Goal: Transaction & Acquisition: Book appointment/travel/reservation

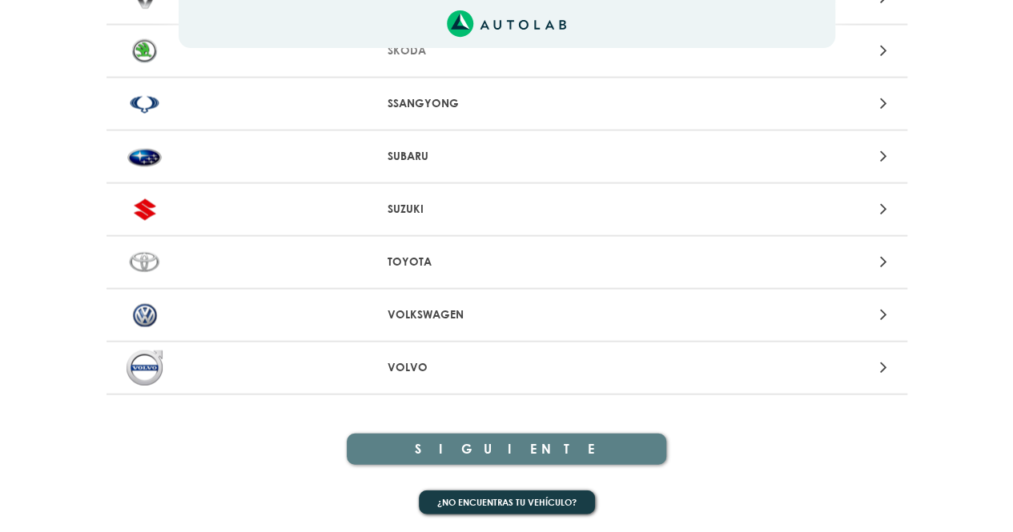
scroll to position [1701, 0]
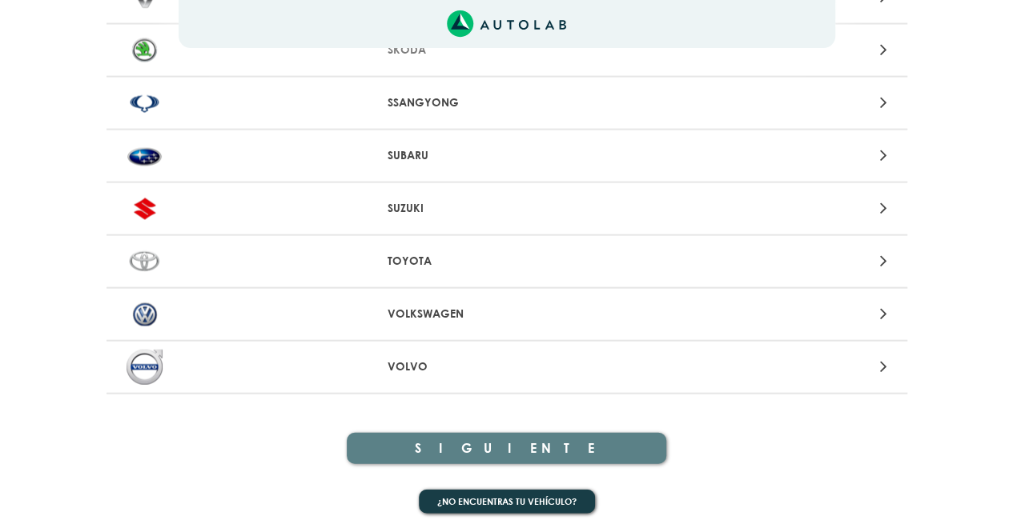
click at [845, 319] on div at bounding box center [768, 314] width 262 height 22
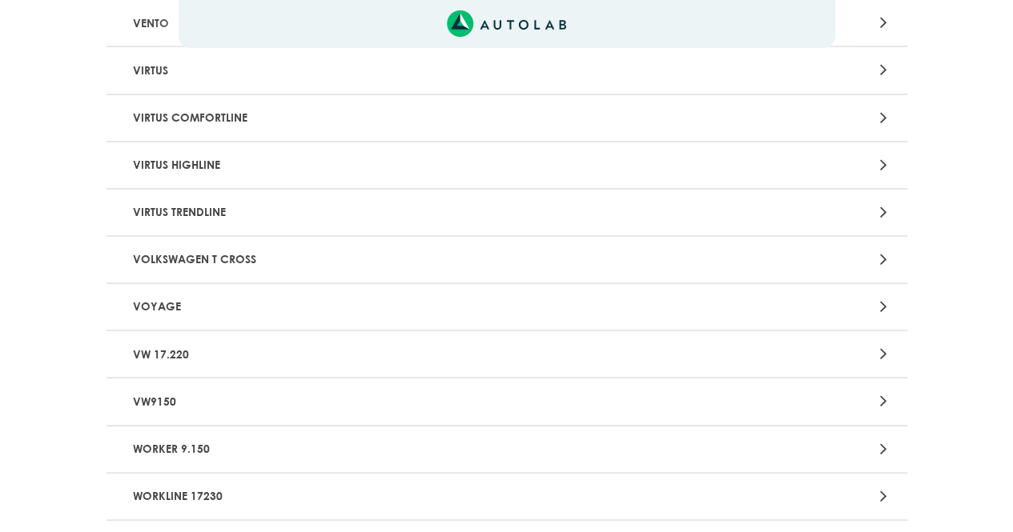
scroll to position [3132, 0]
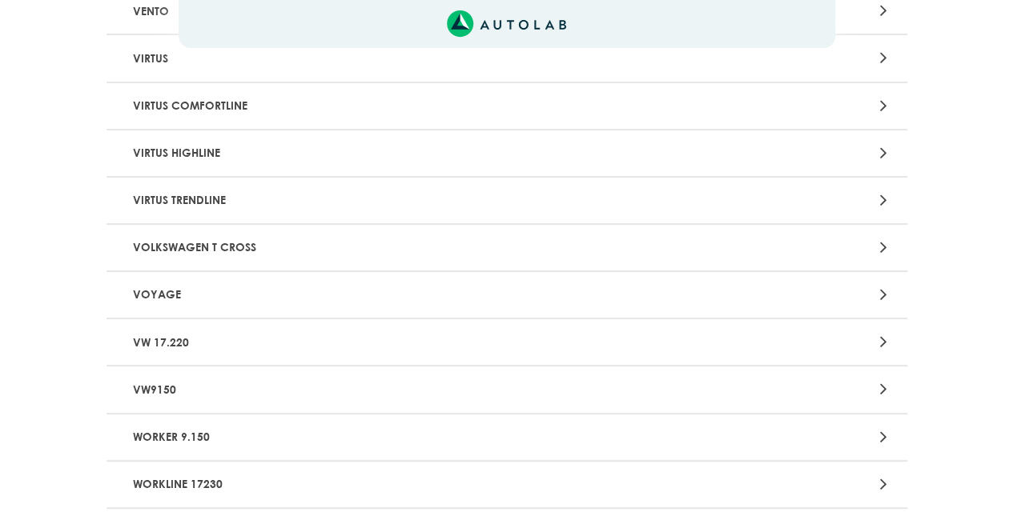
click at [187, 295] on p "VOYAGE" at bounding box center [375, 295] width 499 height 30
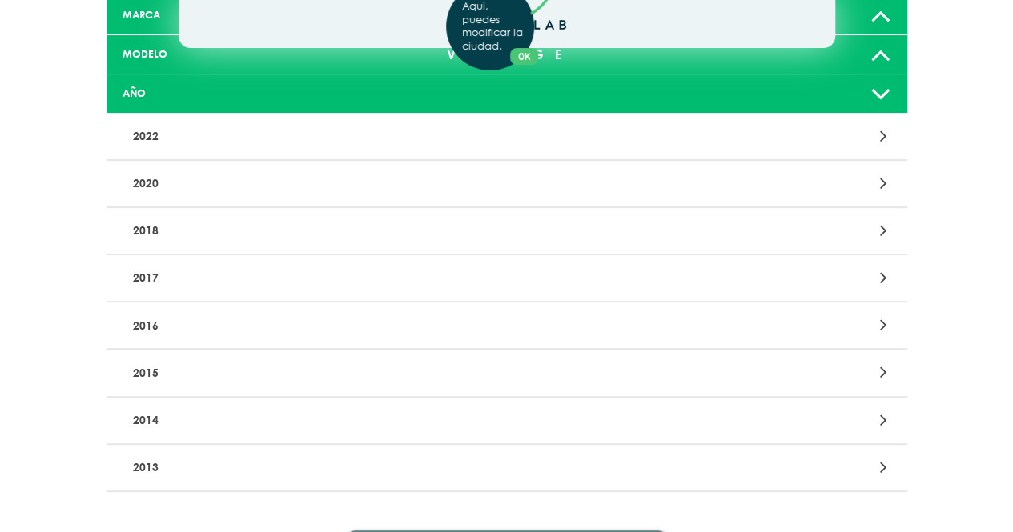
scroll to position [160, 0]
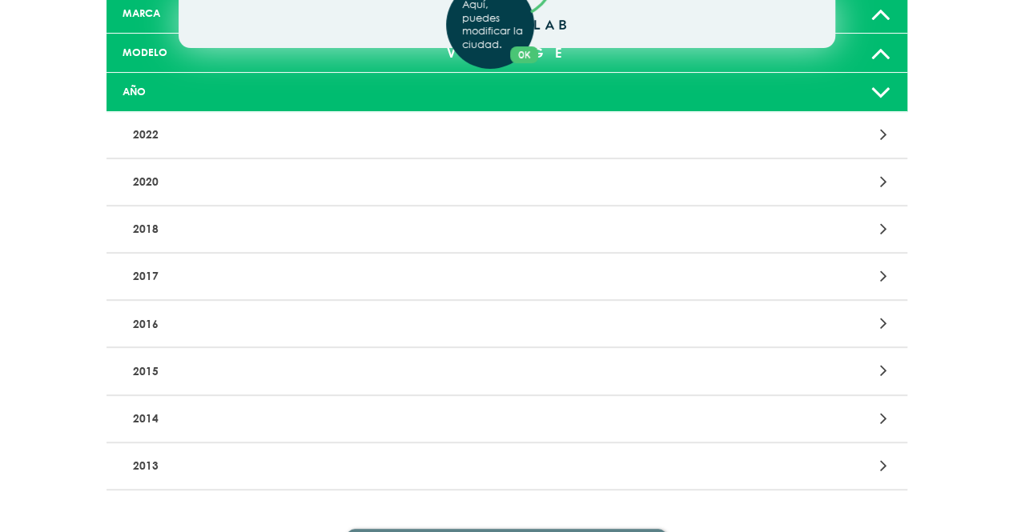
click at [154, 176] on div "Aquí, puedes modificar la ciudad. OK .aex,.bex{fill:none!important;stroke:#50c4…" at bounding box center [506, 106] width 1013 height 532
click at [151, 227] on p "2018" at bounding box center [375, 230] width 499 height 30
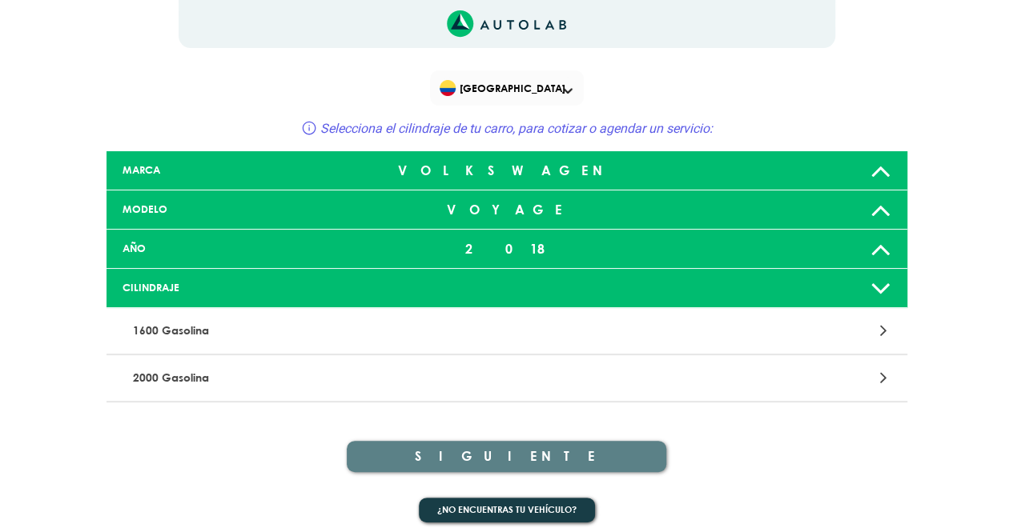
scroll to position [3, 0]
click at [854, 325] on div at bounding box center [768, 331] width 262 height 22
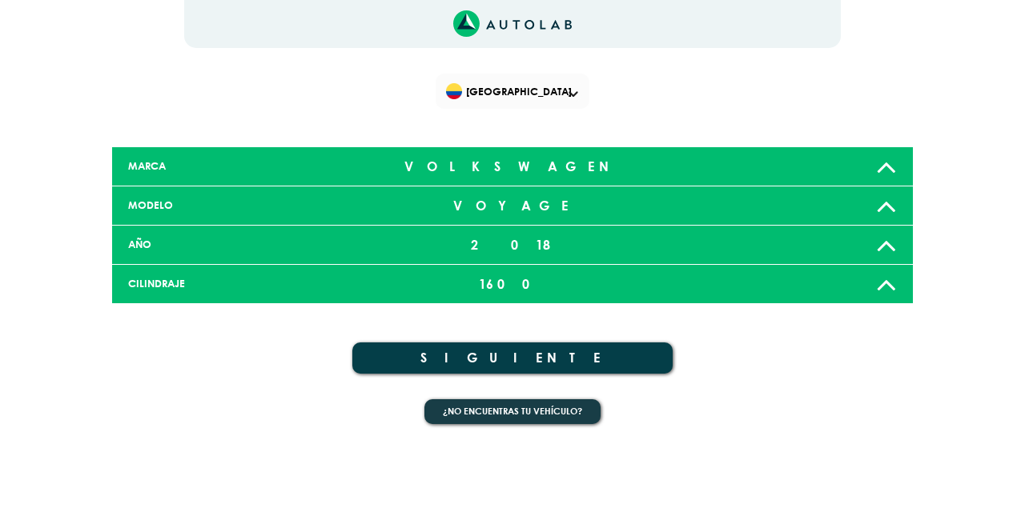
click at [552, 359] on button "SIGUIENTE" at bounding box center [512, 358] width 320 height 31
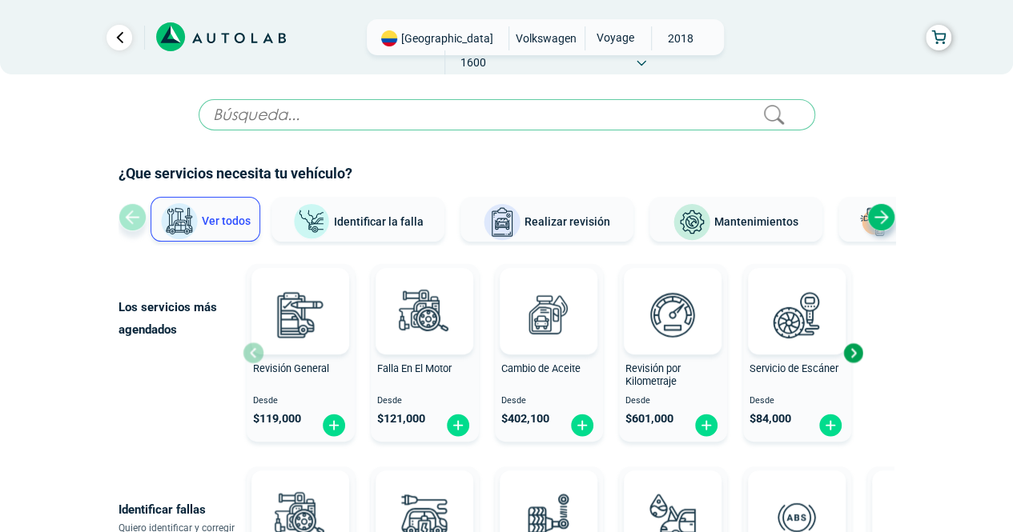
click at [887, 211] on div "Next slide" at bounding box center [881, 217] width 28 height 28
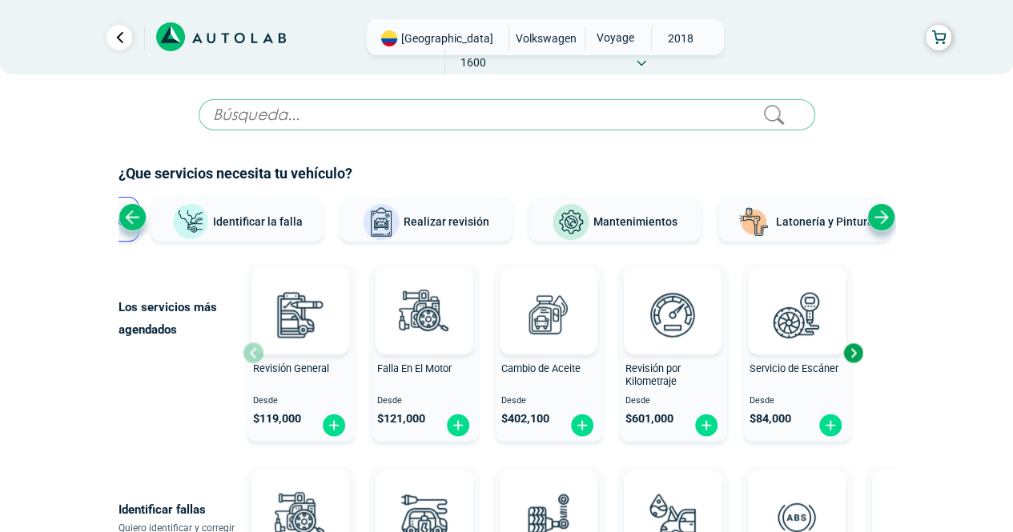
click at [887, 211] on div "Next slide" at bounding box center [881, 217] width 28 height 28
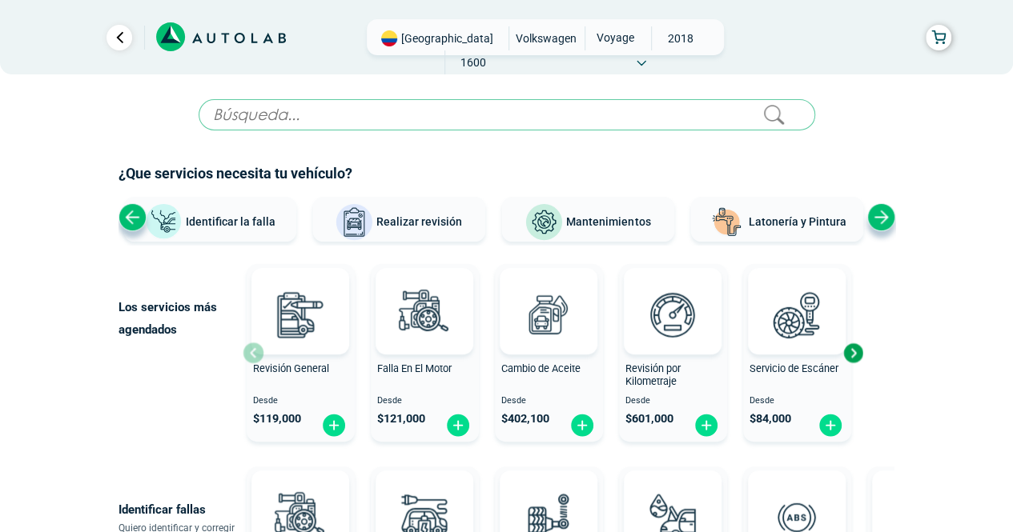
click at [413, 223] on span "Realizar revisión" at bounding box center [419, 221] width 86 height 13
click at [360, 217] on img at bounding box center [354, 222] width 38 height 38
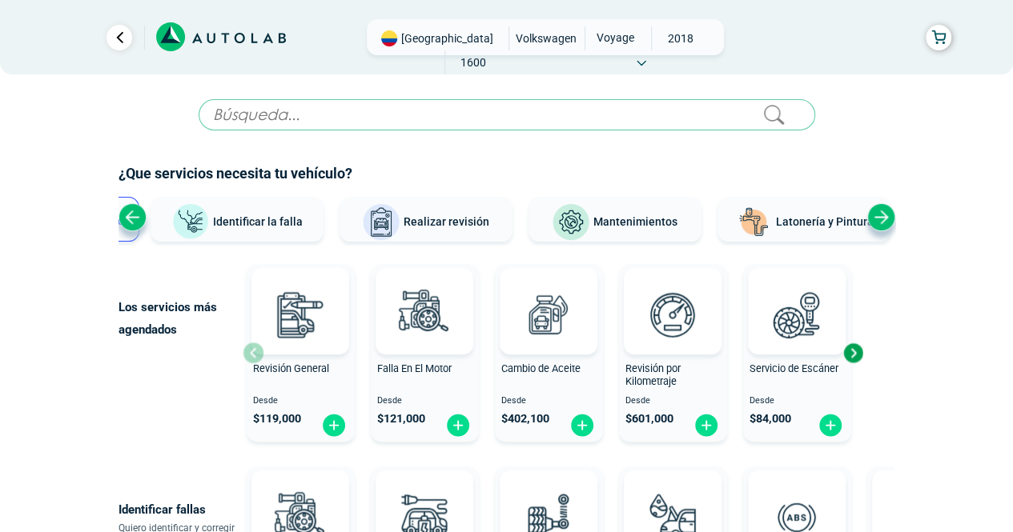
click at [442, 217] on span "Realizar revisión" at bounding box center [446, 221] width 86 height 13
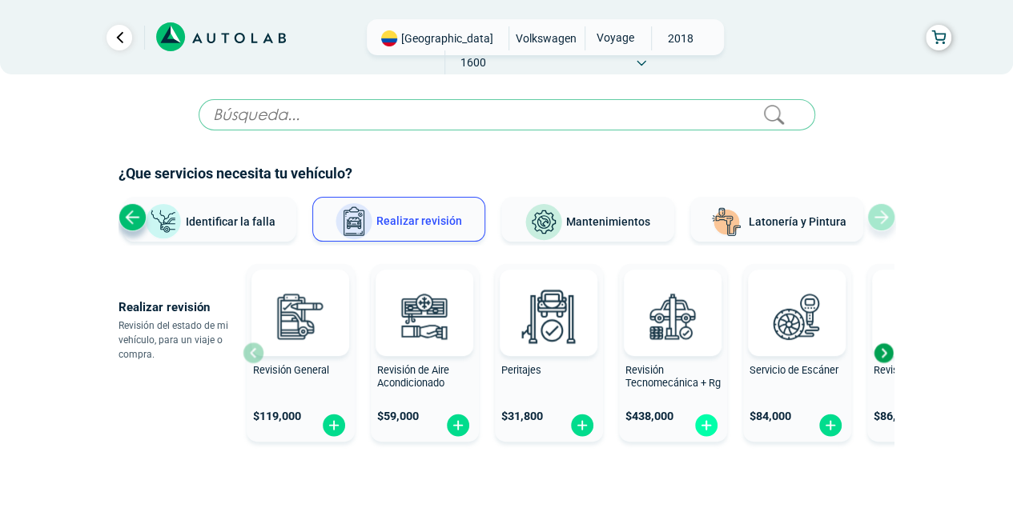
click at [706, 426] on img at bounding box center [706, 425] width 26 height 25
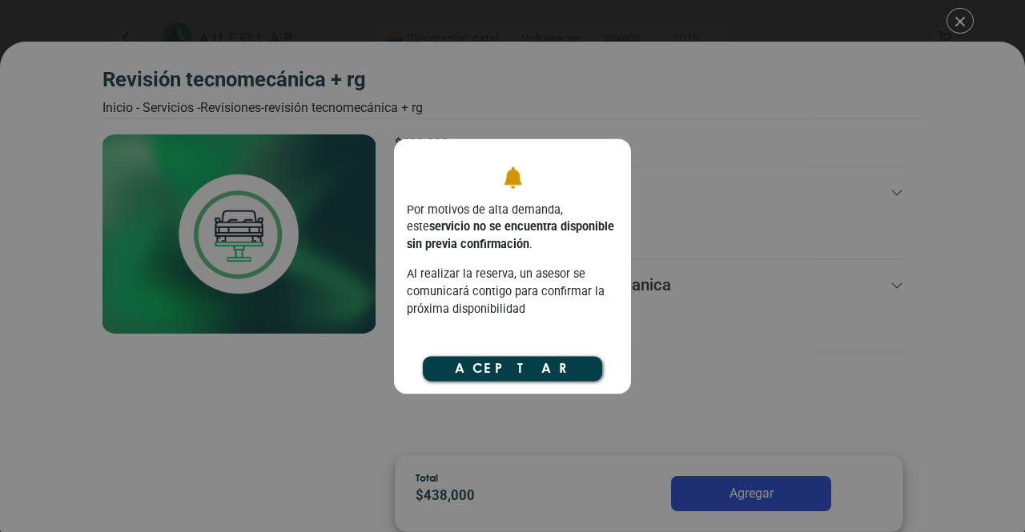
click at [530, 367] on button "Aceptar" at bounding box center [512, 369] width 179 height 24
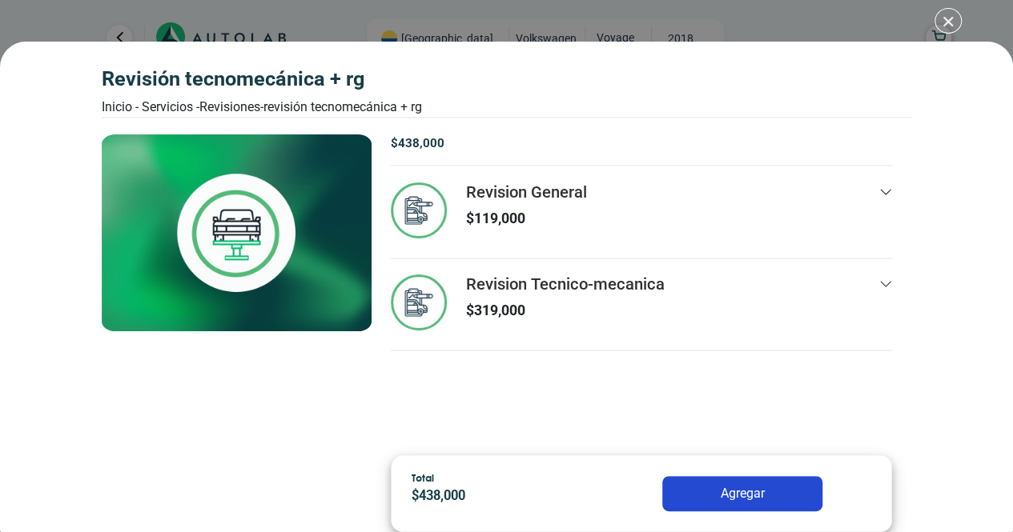
scroll to position [54, 0]
click at [760, 491] on button "Agregar" at bounding box center [742, 493] width 160 height 35
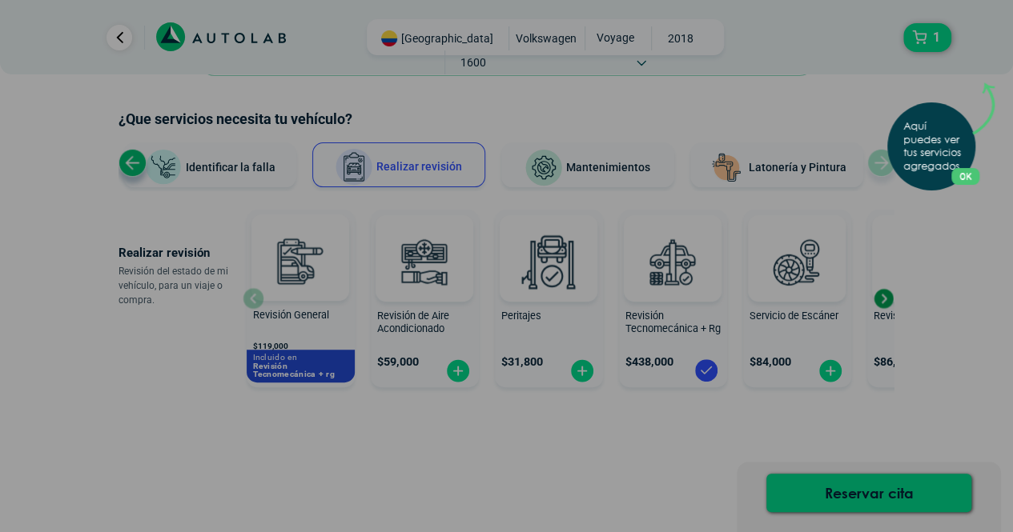
click at [949, 137] on p "Aquí puedes ver tus servicios agregados." at bounding box center [934, 147] width 63 height 54
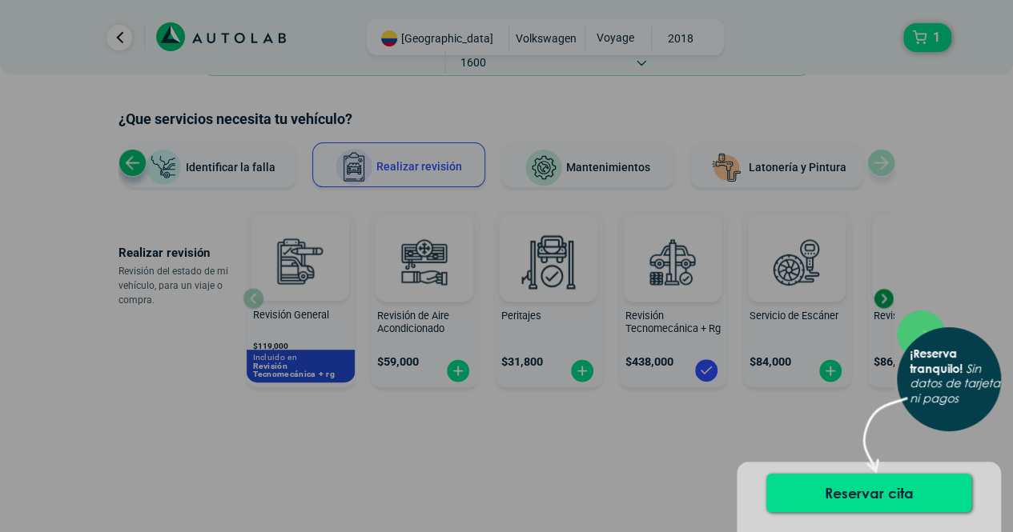
click at [927, 32] on div "× ¡Reserva tranquilo! Sin datos de tarjeta ni pagos" at bounding box center [506, 266] width 1013 height 532
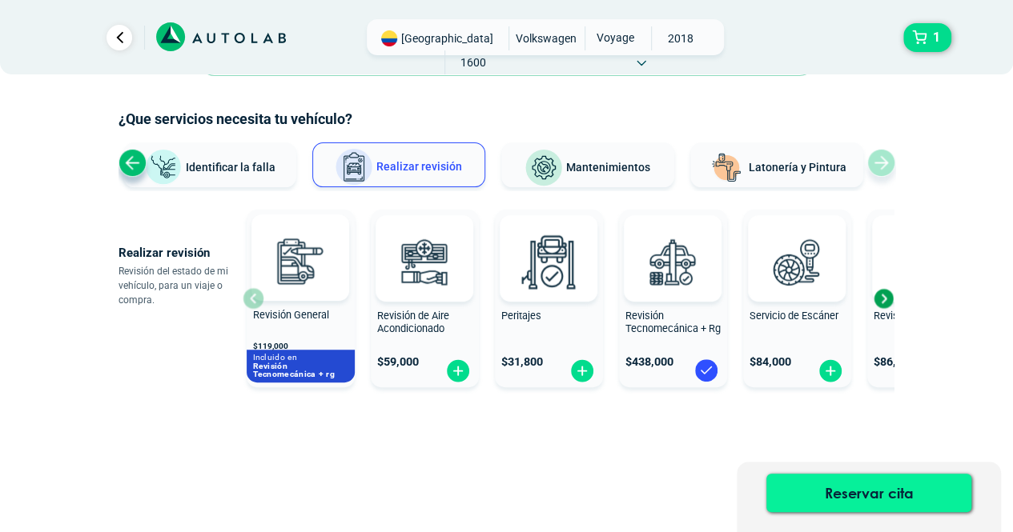
click at [890, 484] on button "Reservar cita" at bounding box center [868, 493] width 205 height 38
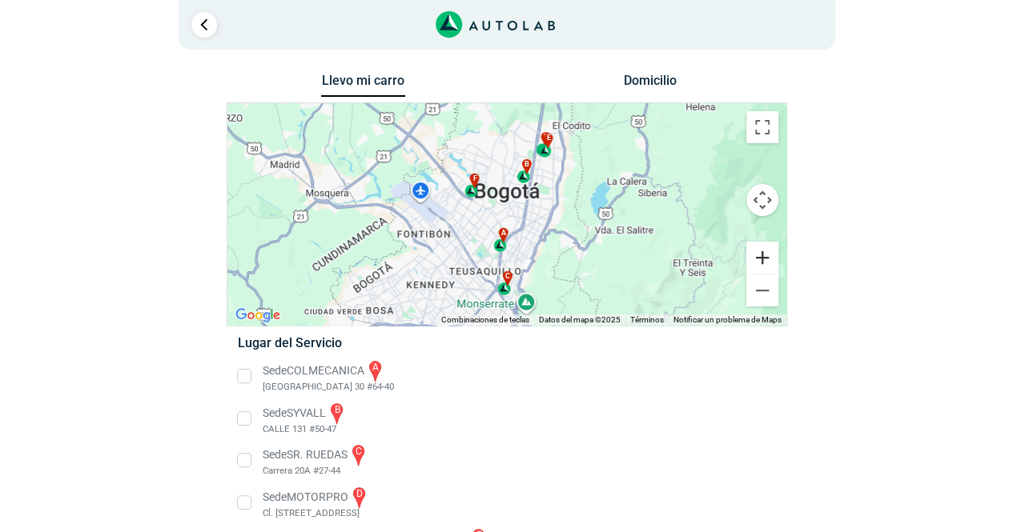
click at [757, 250] on button "Ampliar" at bounding box center [762, 258] width 32 height 32
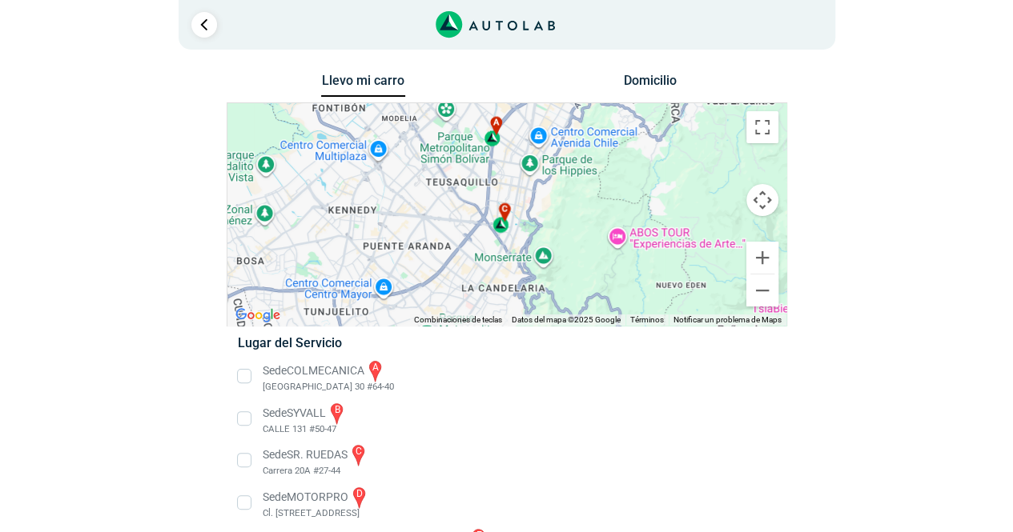
drag, startPoint x: 624, startPoint y: 236, endPoint x: 623, endPoint y: 90, distance: 146.5
click at [623, 90] on div "Llevo mi carro [GEOGRAPHIC_DATA] ← Mover a la izquierda → Mover a la derecha ↑ …" at bounding box center [507, 348] width 560 height 556
click at [764, 259] on button "Ampliar" at bounding box center [762, 258] width 32 height 32
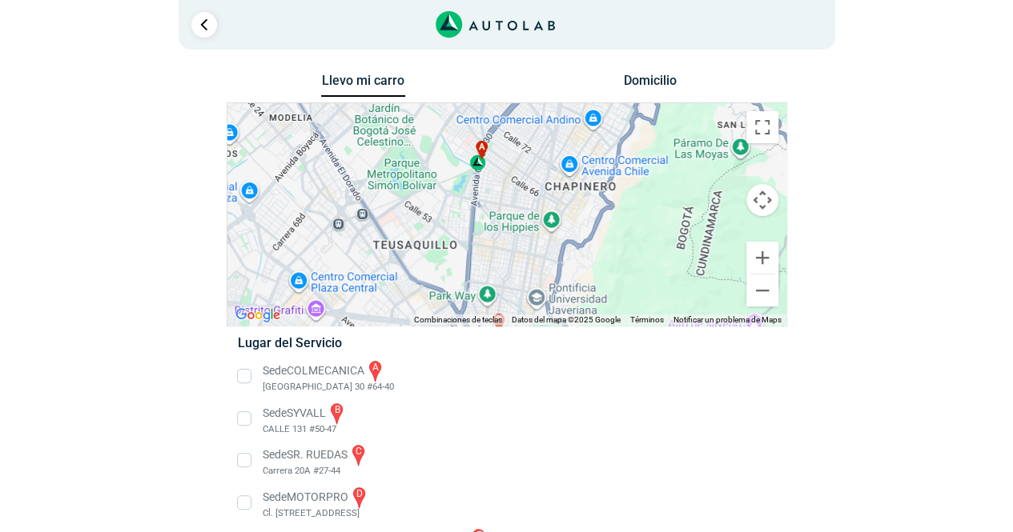
drag, startPoint x: 624, startPoint y: 161, endPoint x: 624, endPoint y: 258, distance: 96.9
click at [624, 258] on div "a b c d e f" at bounding box center [506, 214] width 559 height 223
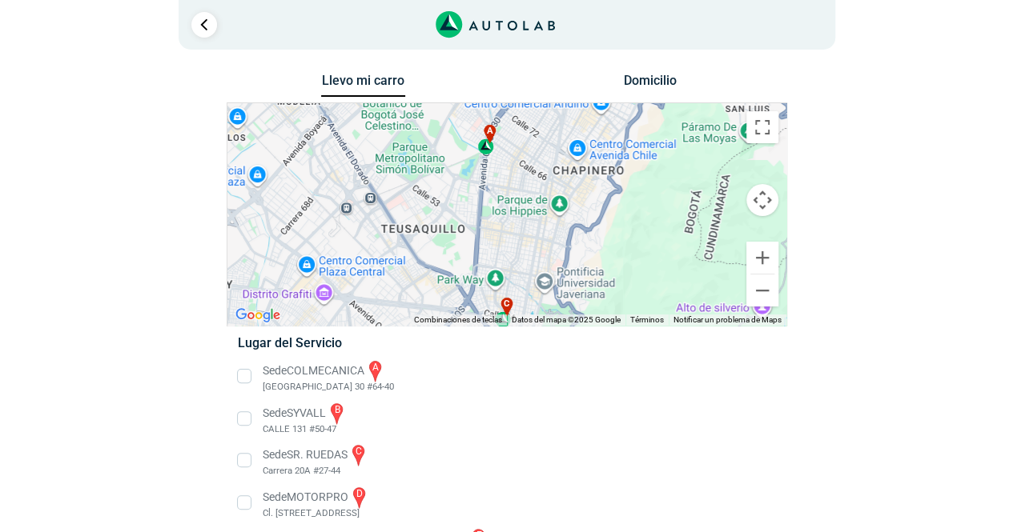
drag, startPoint x: 506, startPoint y: 209, endPoint x: 515, endPoint y: 191, distance: 20.1
click at [515, 191] on div "a b c d e f" at bounding box center [506, 214] width 559 height 223
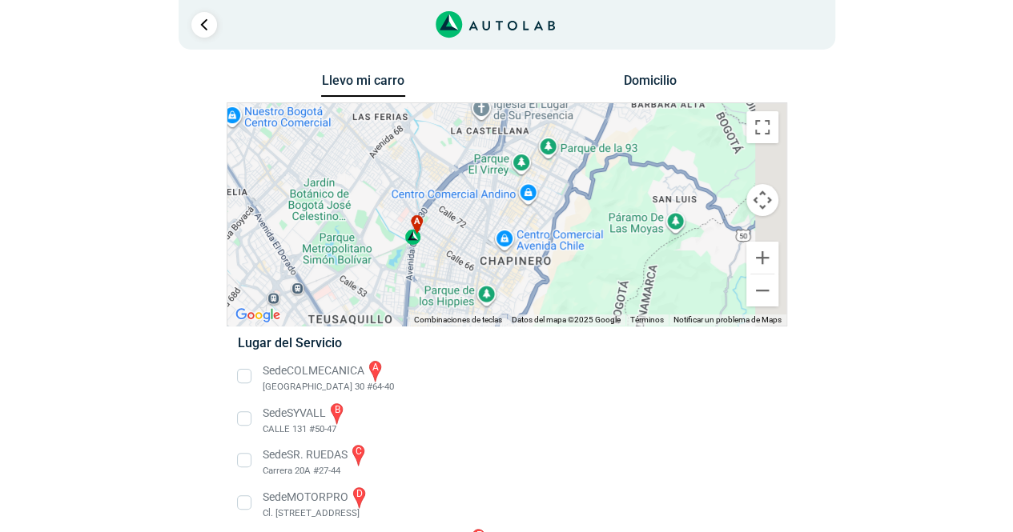
drag, startPoint x: 527, startPoint y: 223, endPoint x: 450, endPoint y: 315, distance: 119.8
click at [450, 315] on div "a b c d e f Combinaciones de teclas Datos del mapa Datos del mapa ©2025 Google …" at bounding box center [506, 214] width 559 height 223
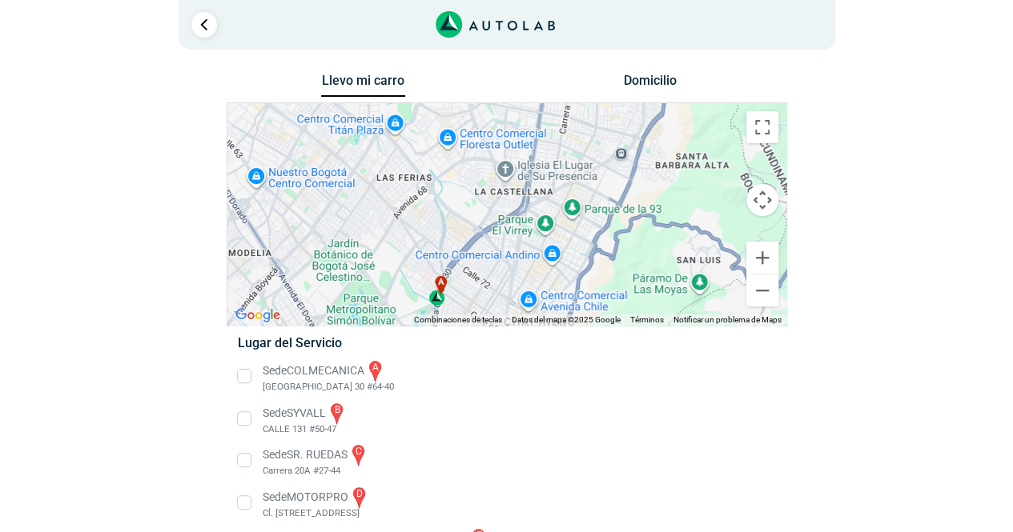
drag, startPoint x: 500, startPoint y: 161, endPoint x: 527, endPoint y: 211, distance: 56.6
click at [527, 211] on div "a b c d e f" at bounding box center [506, 214] width 559 height 223
click at [765, 298] on button "Reducir" at bounding box center [762, 291] width 32 height 32
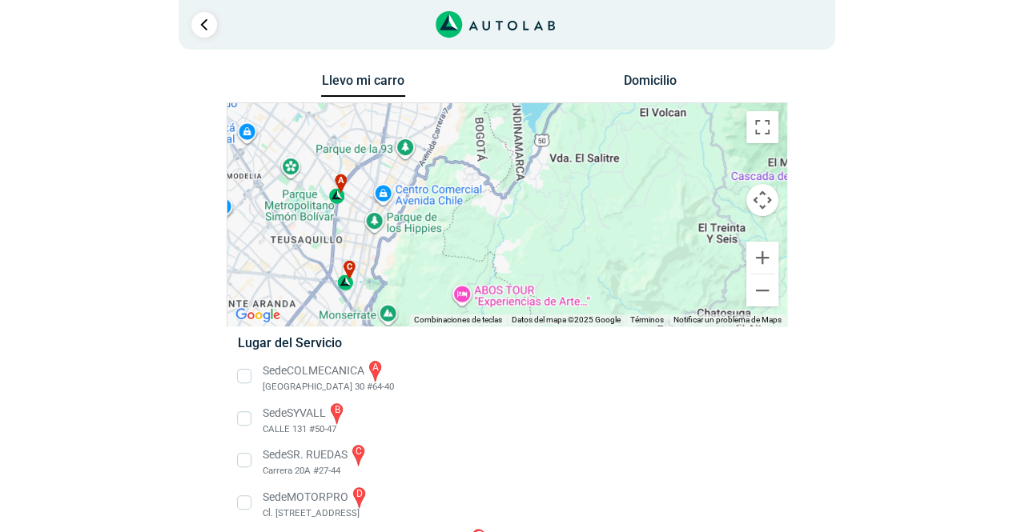
drag, startPoint x: 618, startPoint y: 245, endPoint x: 482, endPoint y: 187, distance: 148.1
click at [482, 187] on div "a b c d e f" at bounding box center [506, 214] width 559 height 223
click at [244, 376] on li "Sede COLMECANICA a [GEOGRAPHIC_DATA] 30 #64-40" at bounding box center [506, 377] width 561 height 36
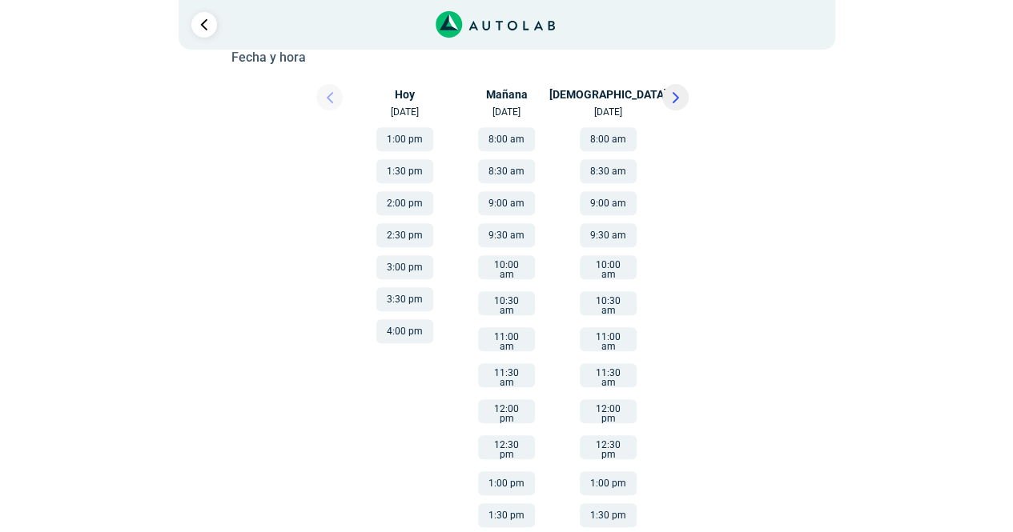
scroll to position [257, 0]
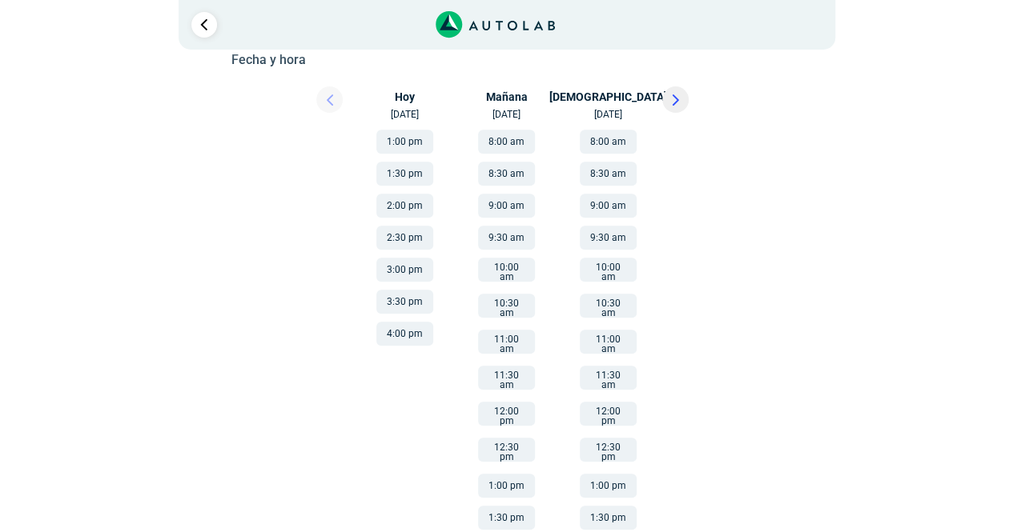
click at [679, 95] on button at bounding box center [675, 99] width 26 height 26
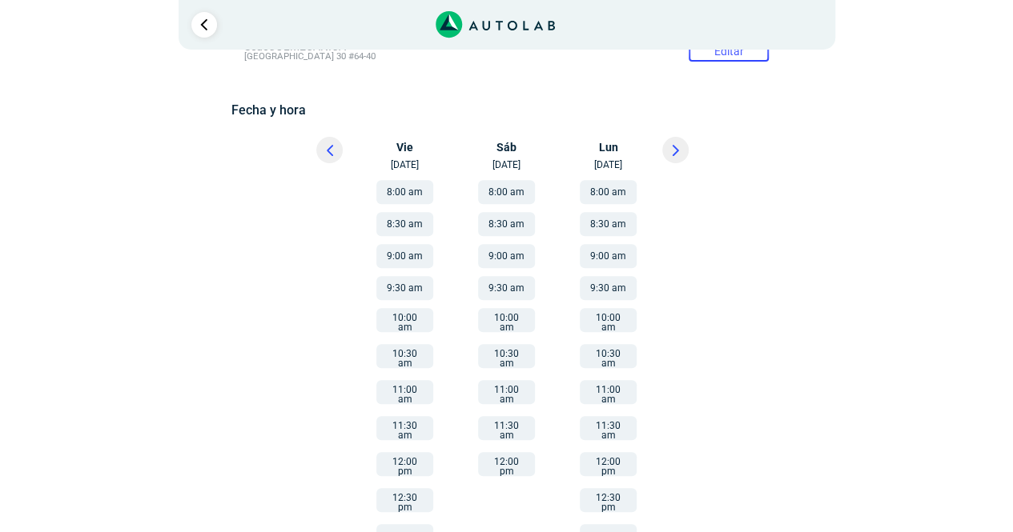
scroll to position [211, 0]
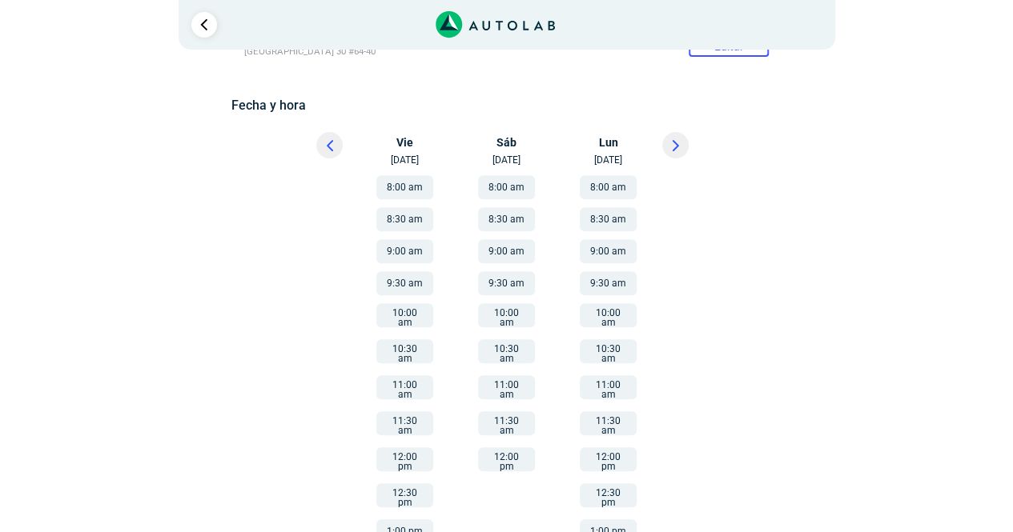
click at [674, 154] on button at bounding box center [675, 145] width 26 height 26
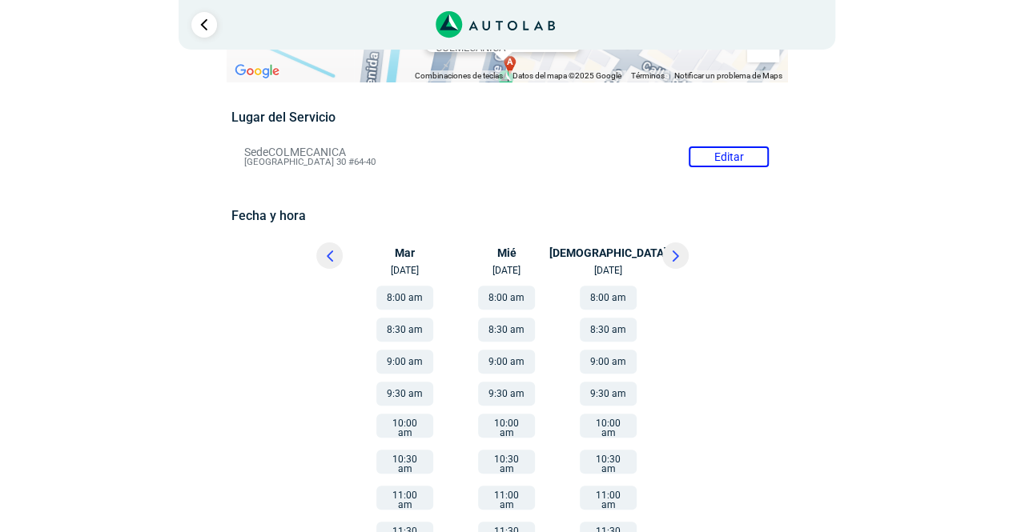
scroll to position [109, 0]
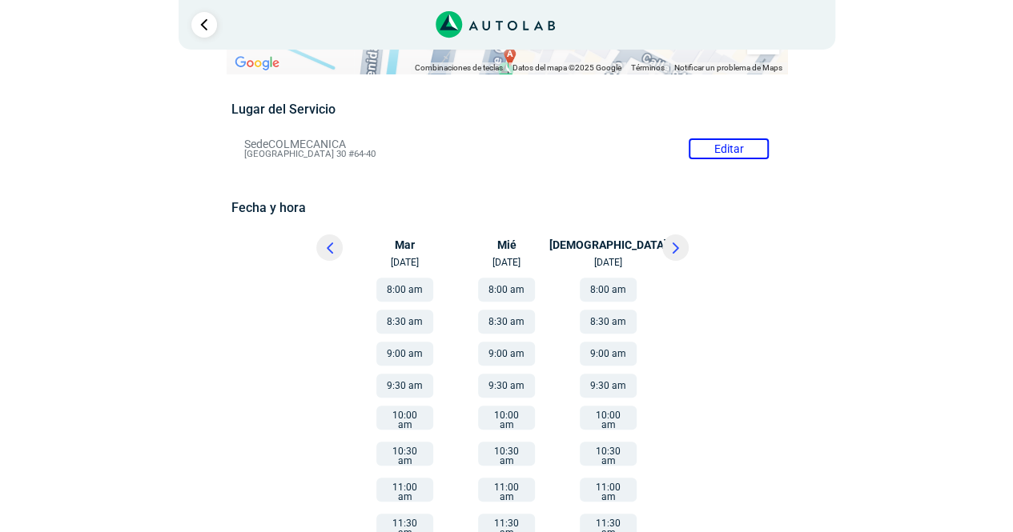
click at [680, 243] on button at bounding box center [675, 248] width 26 height 26
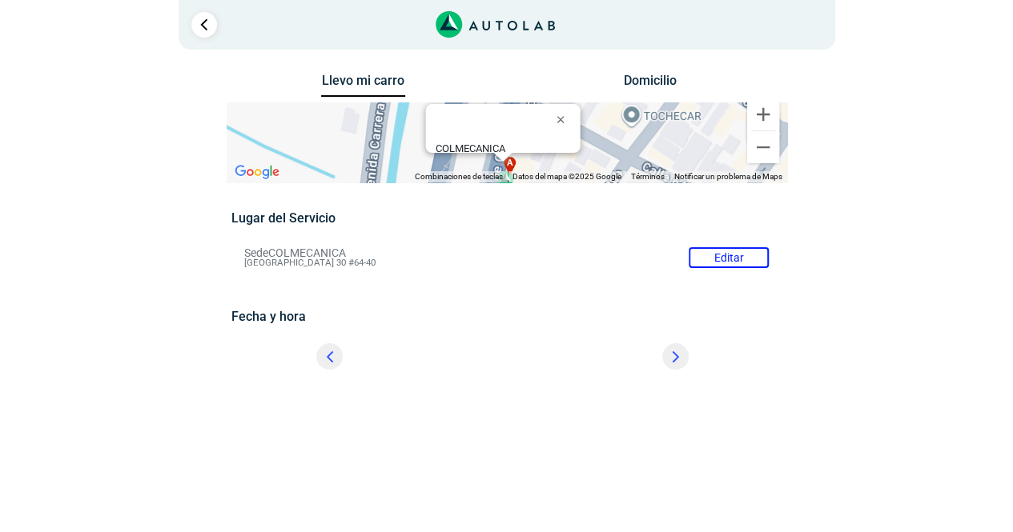
scroll to position [0, 0]
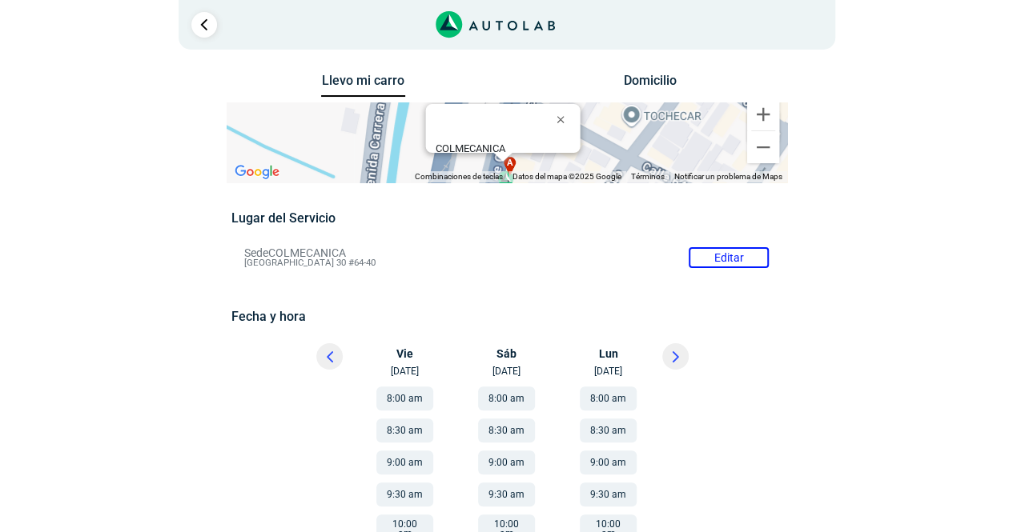
click at [672, 359] on icon at bounding box center [675, 356] width 7 height 11
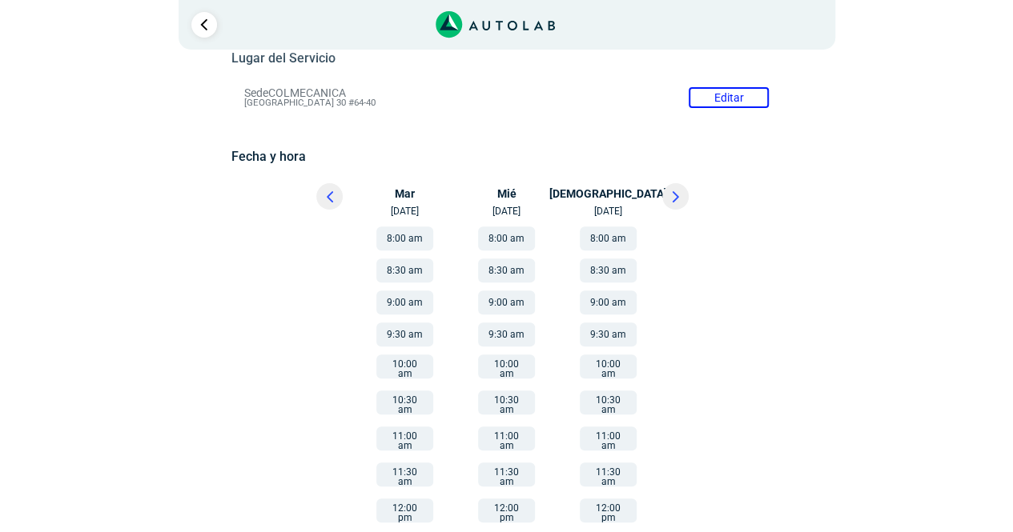
scroll to position [162, 0]
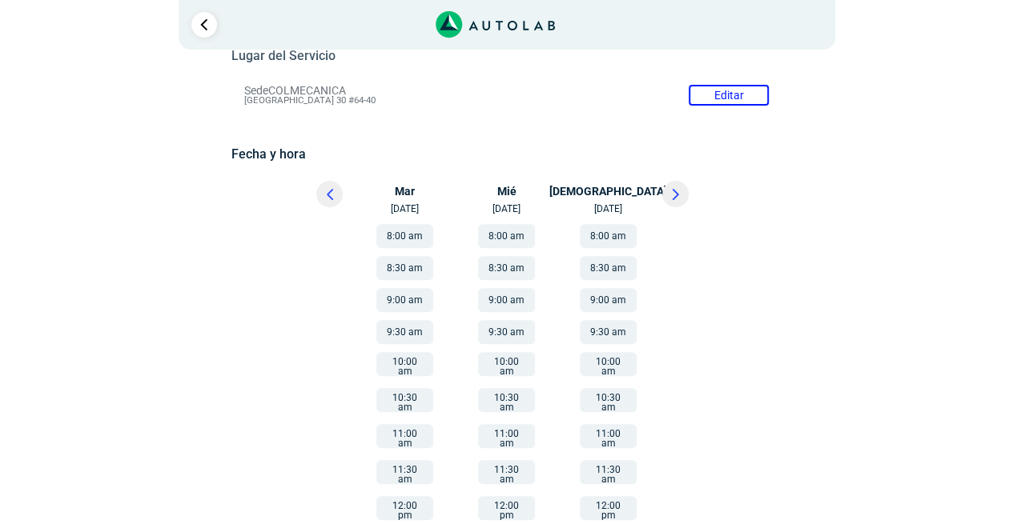
click at [451, 241] on li "8:00 am" at bounding box center [405, 232] width 108 height 32
click at [387, 231] on button "8:00 am" at bounding box center [404, 236] width 57 height 24
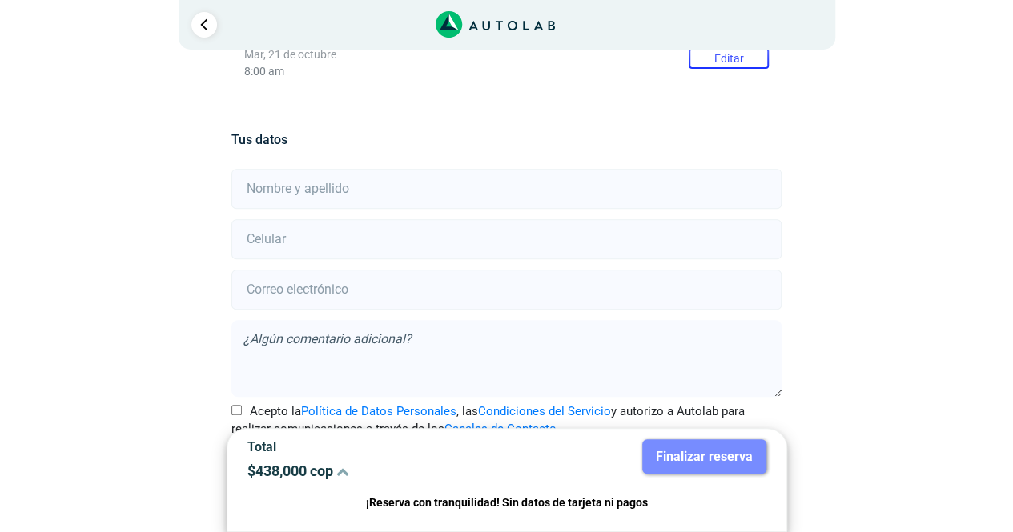
scroll to position [336, 0]
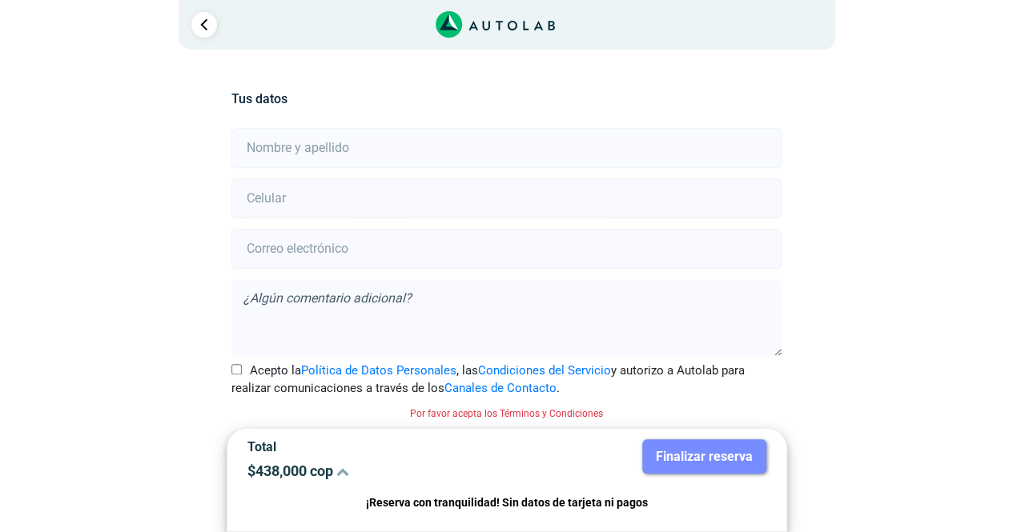
click at [415, 162] on input "text" at bounding box center [506, 148] width 550 height 40
type input "[PERSON_NAME]"
click at [266, 206] on input "number" at bounding box center [506, 198] width 550 height 40
type input "3156125803"
click at [280, 249] on input "email" at bounding box center [506, 249] width 550 height 40
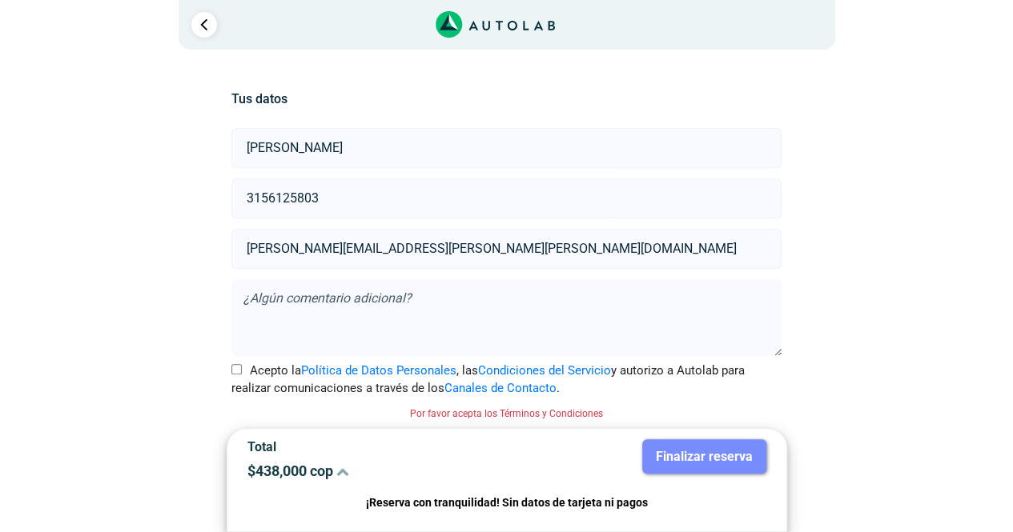
type input "[PERSON_NAME][EMAIL_ADDRESS][PERSON_NAME][PERSON_NAME][DOMAIN_NAME]"
click at [237, 367] on input "Acepto la Política de Datos Personales , las Condiciones del Servicio y autoriz…" at bounding box center [236, 369] width 10 height 10
checkbox input "true"
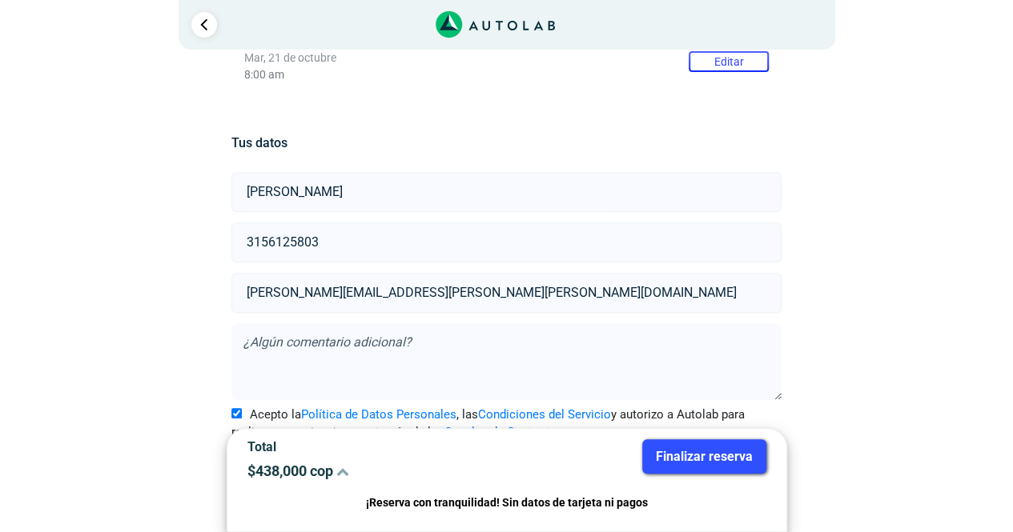
scroll to position [311, 0]
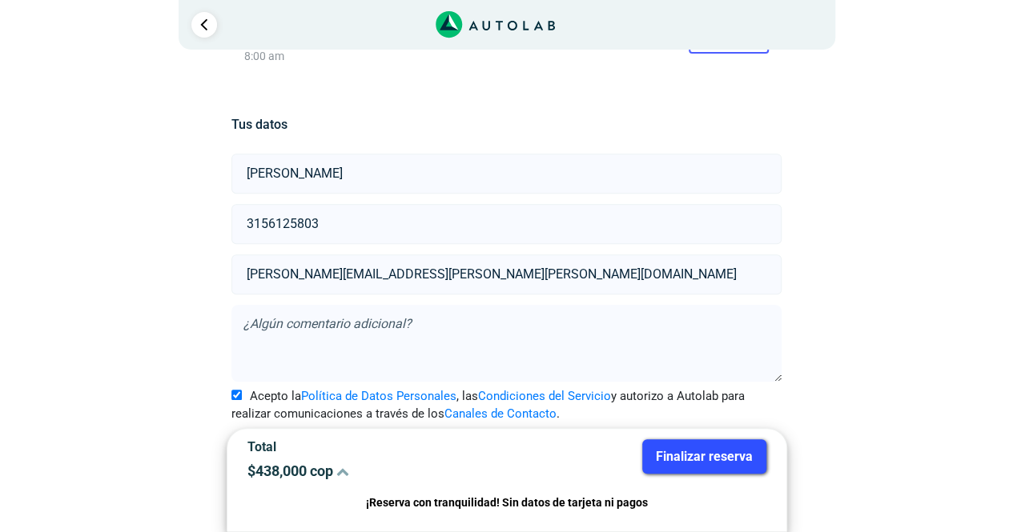
click at [721, 459] on button "Finalizar reserva" at bounding box center [704, 456] width 124 height 34
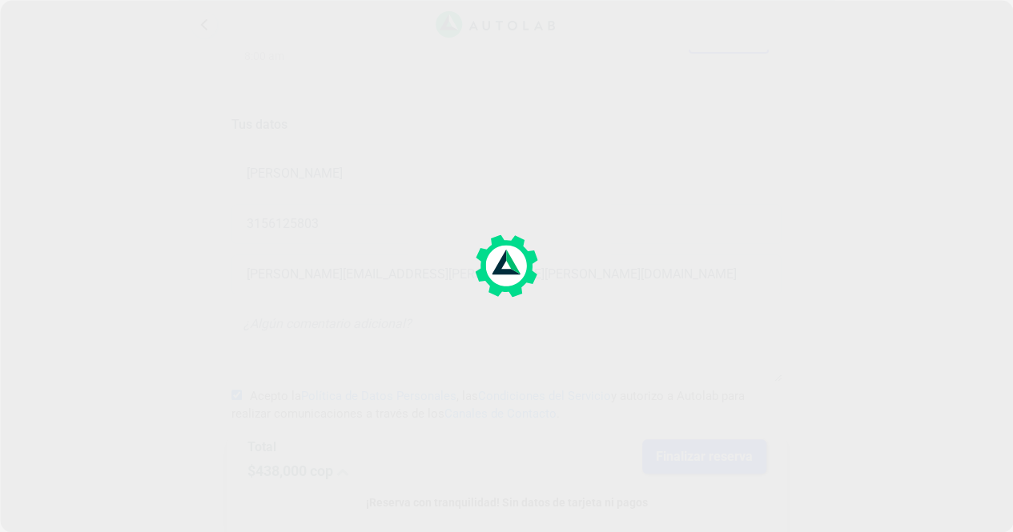
scroll to position [0, 0]
